Goal: Task Accomplishment & Management: Manage account settings

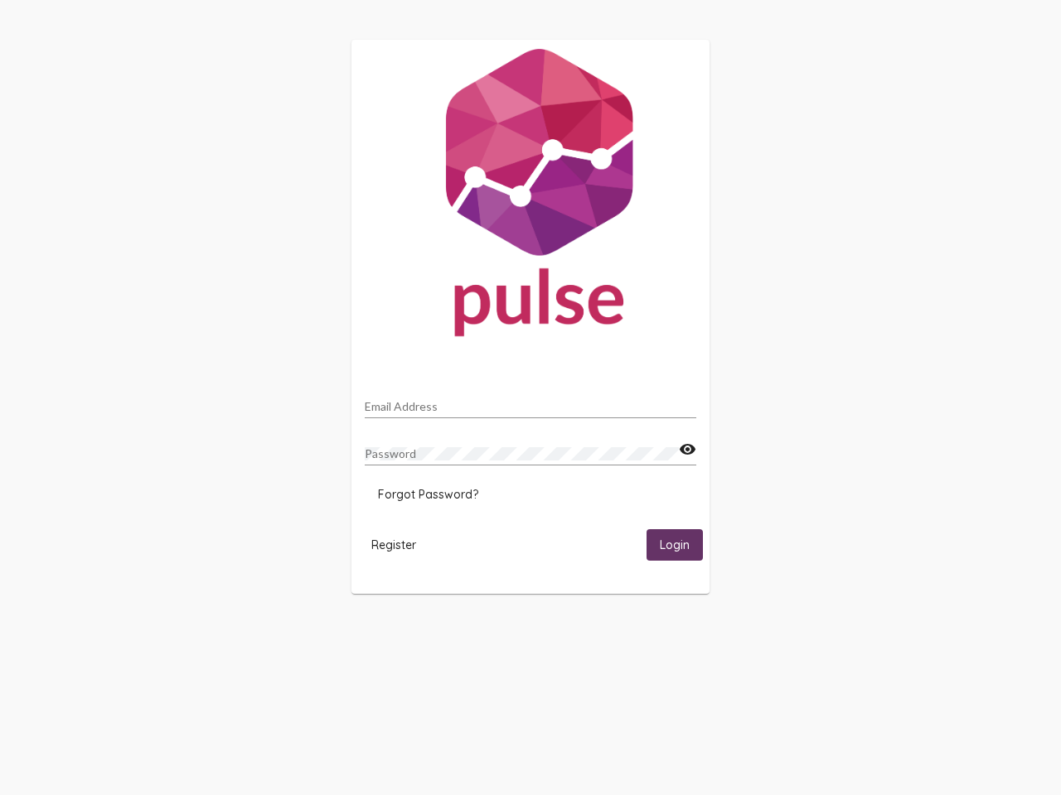
click at [530, 402] on input "Email Address" at bounding box center [530, 406] width 331 height 13
click at [687, 450] on mat-icon "visibility" at bounding box center [687, 450] width 17 height 20
click at [428, 495] on span "Forgot Password?" at bounding box center [428, 494] width 100 height 15
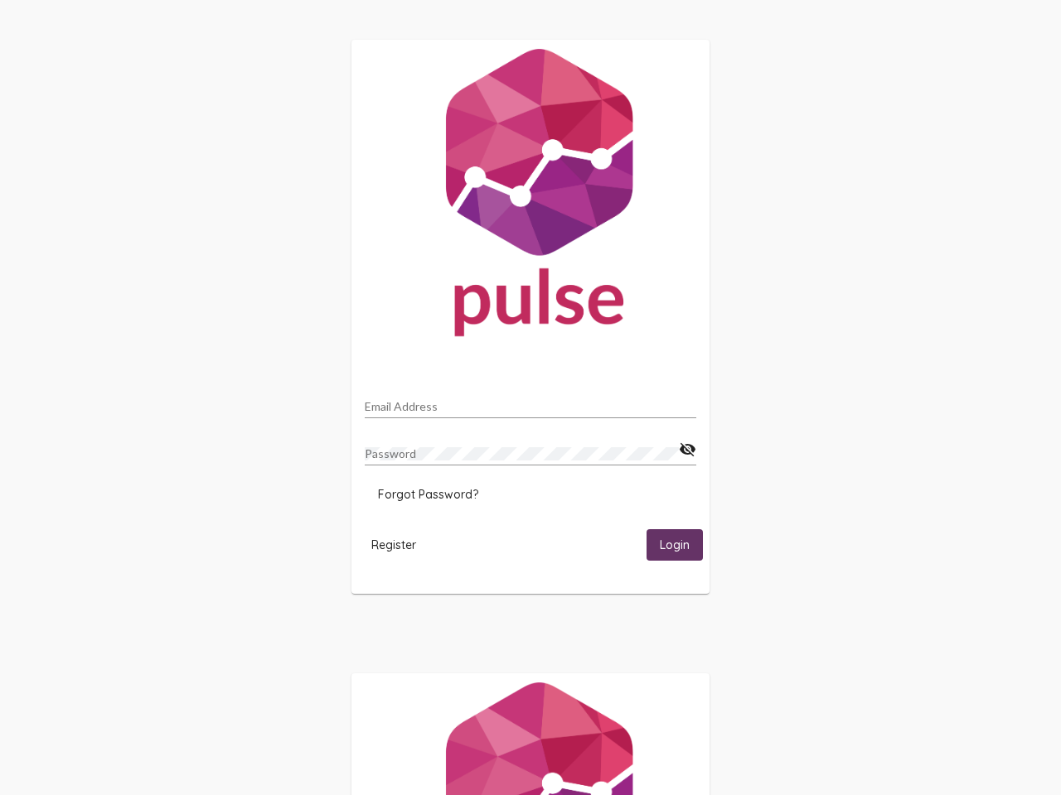
click at [394, 544] on html "Email Address Password visibility_off Forgot Password? Register Login" at bounding box center [530, 536] width 1061 height 1073
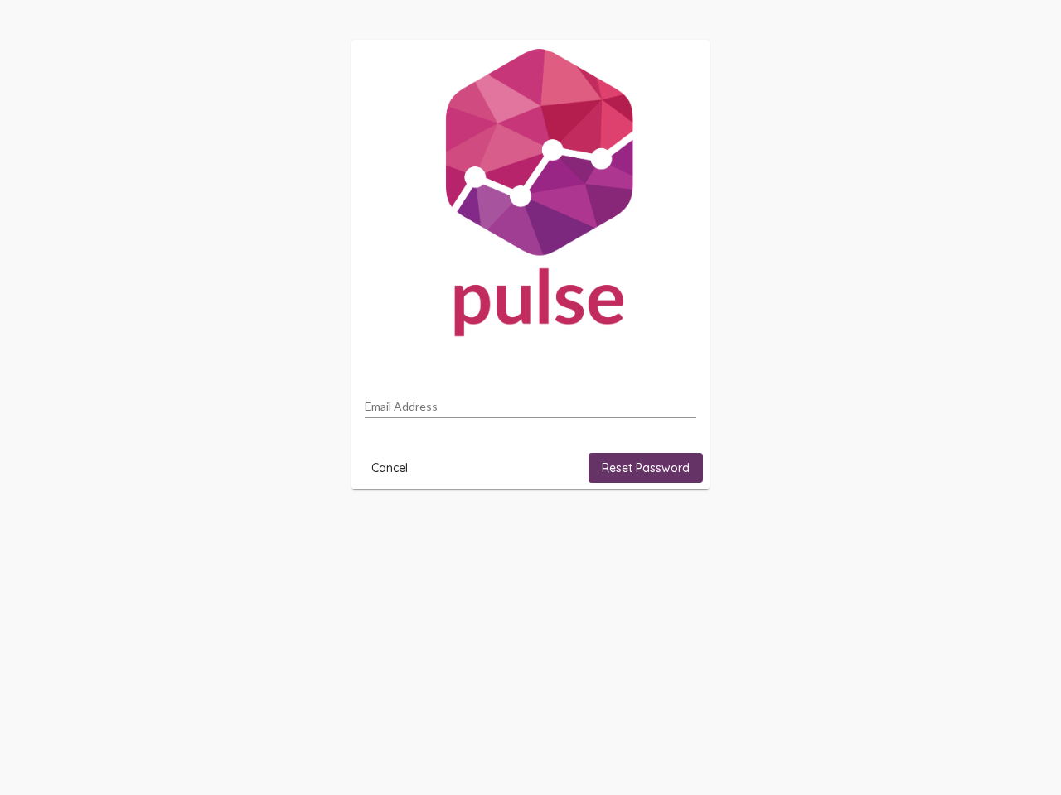
click at [675, 529] on html "Email Address Cancel Reset Password" at bounding box center [530, 264] width 1061 height 529
